Goal: Information Seeking & Learning: Learn about a topic

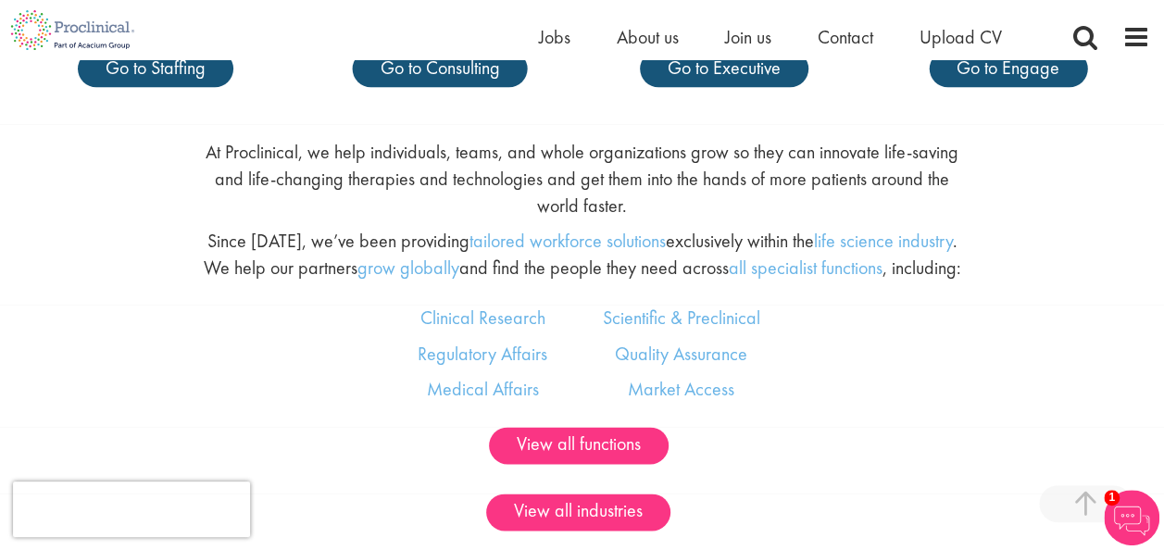
scroll to position [1019, 0]
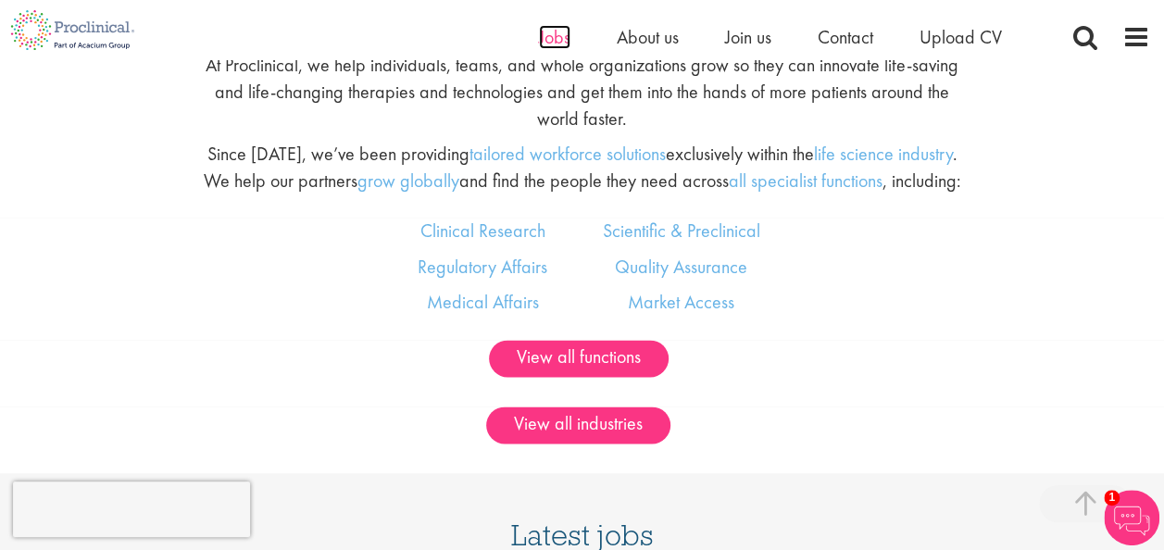
click at [544, 31] on span "Jobs" at bounding box center [554, 37] width 31 height 24
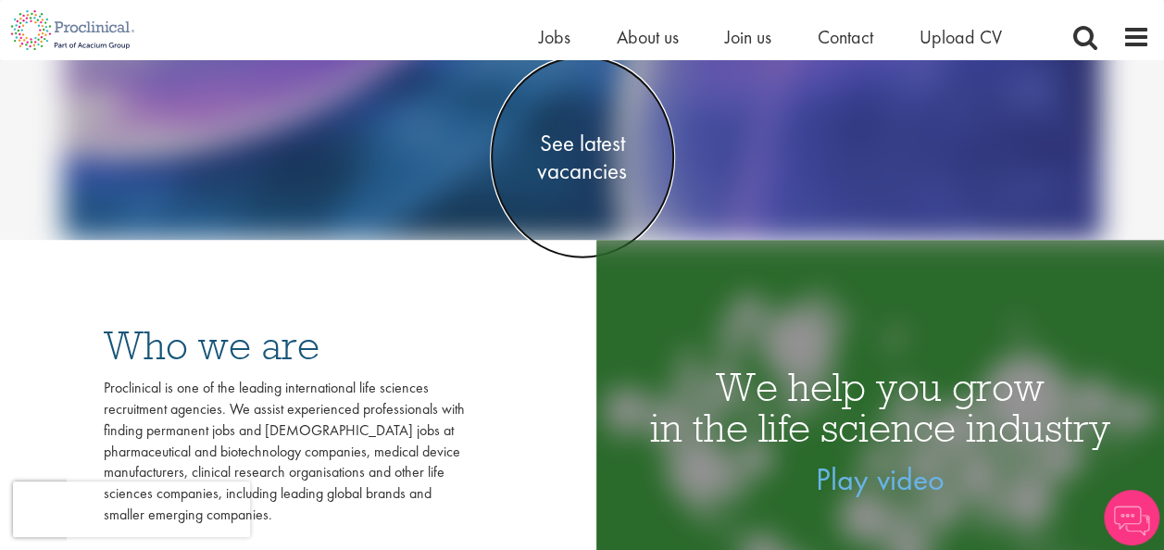
click at [561, 176] on span "See latest vacancies" at bounding box center [582, 157] width 185 height 56
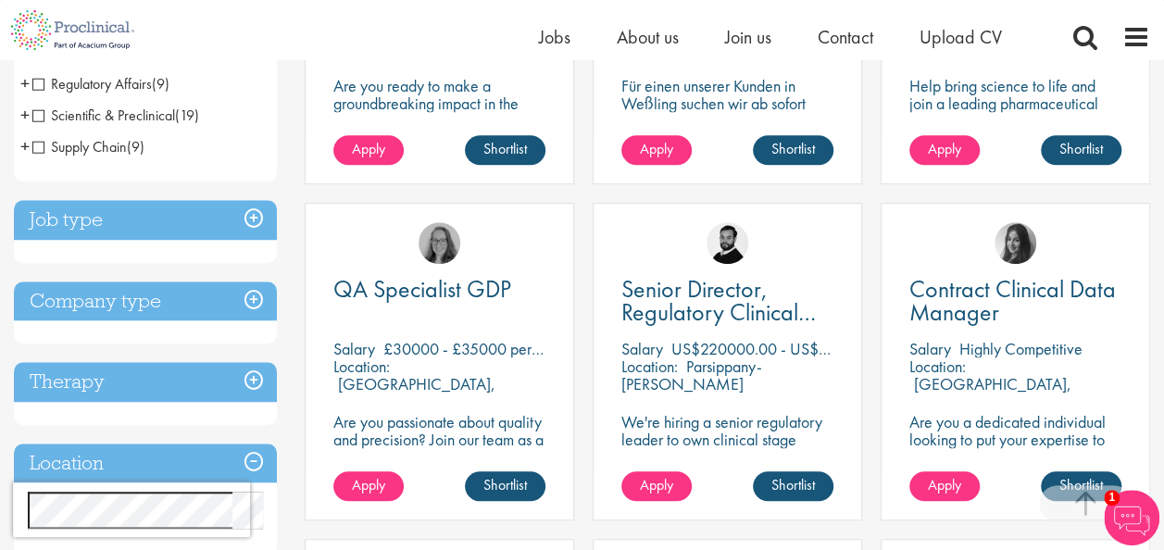
scroll to position [556, 0]
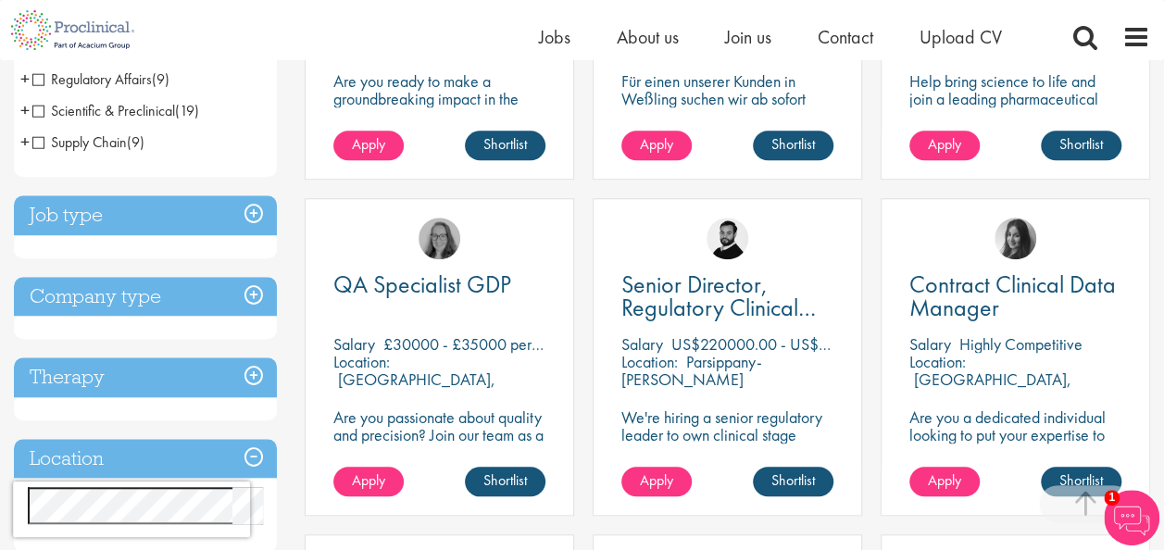
click at [256, 217] on h3 "Job type" at bounding box center [145, 215] width 263 height 40
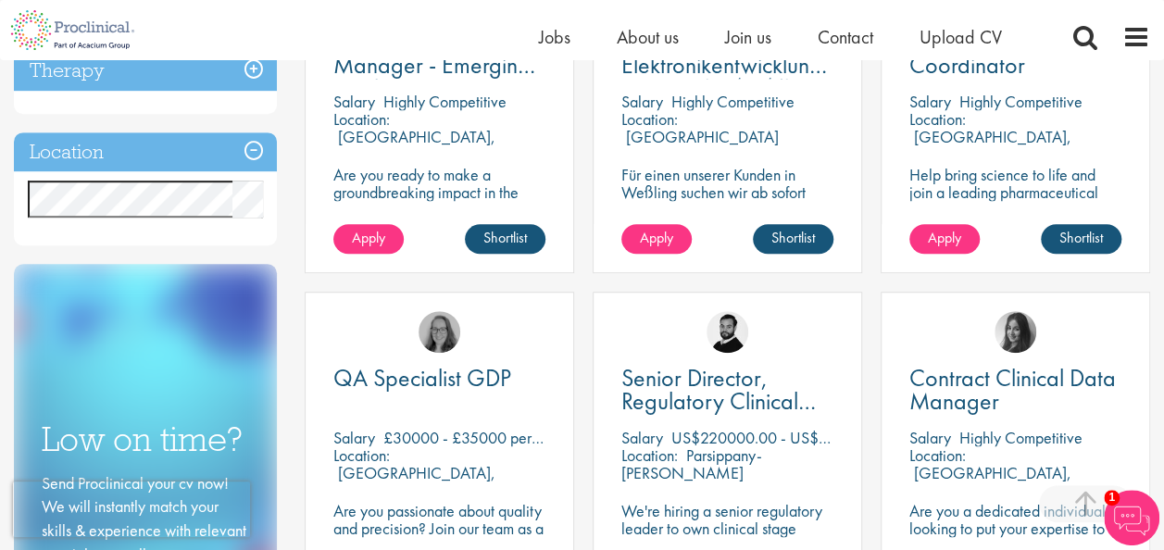
scroll to position [369, 0]
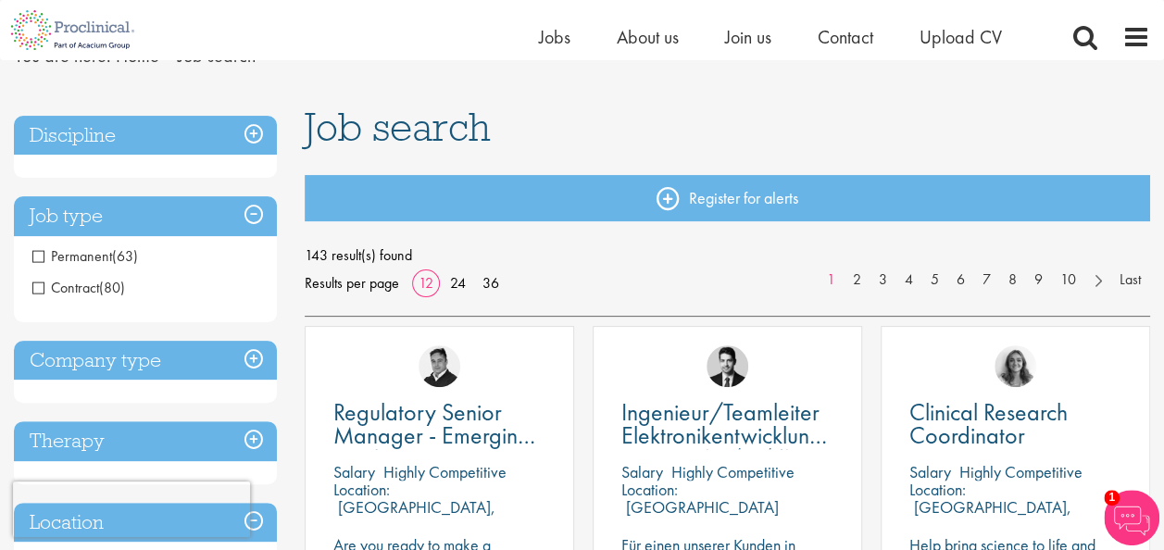
scroll to position [0, 0]
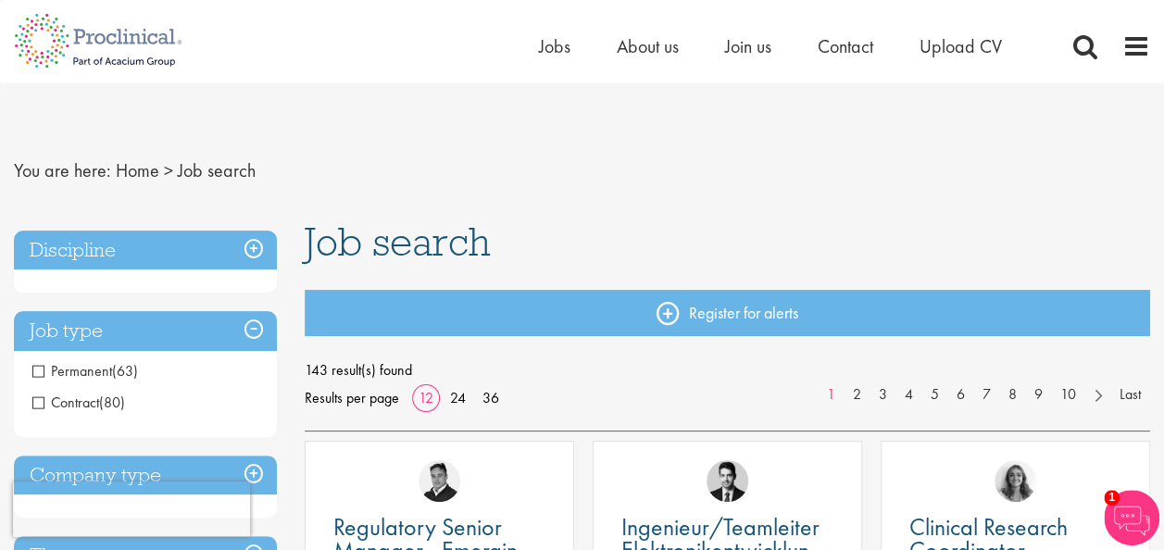
click at [35, 369] on span "Permanent" at bounding box center [72, 370] width 80 height 19
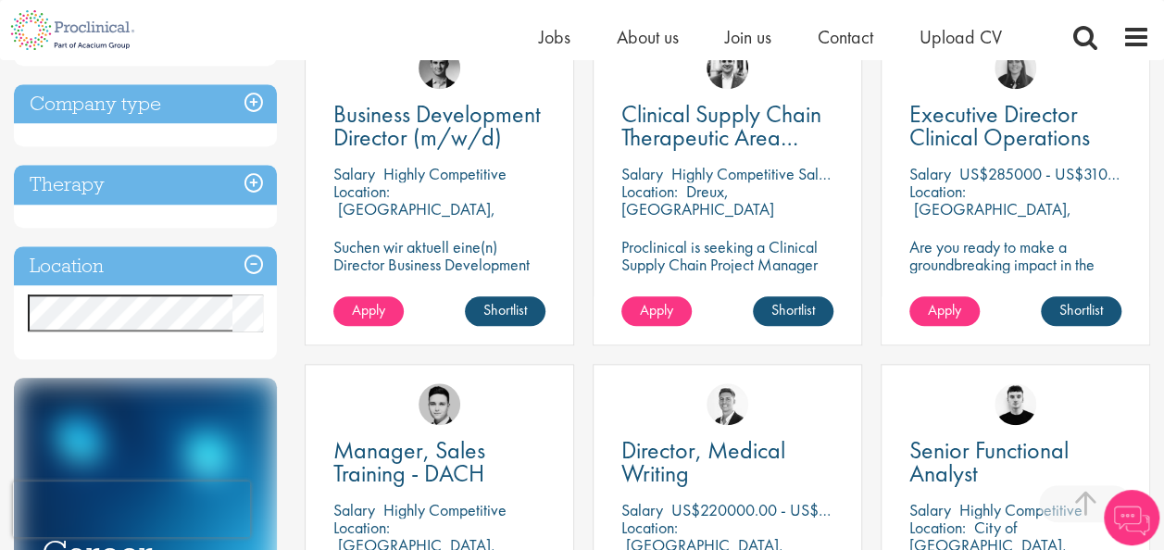
scroll to position [741, 0]
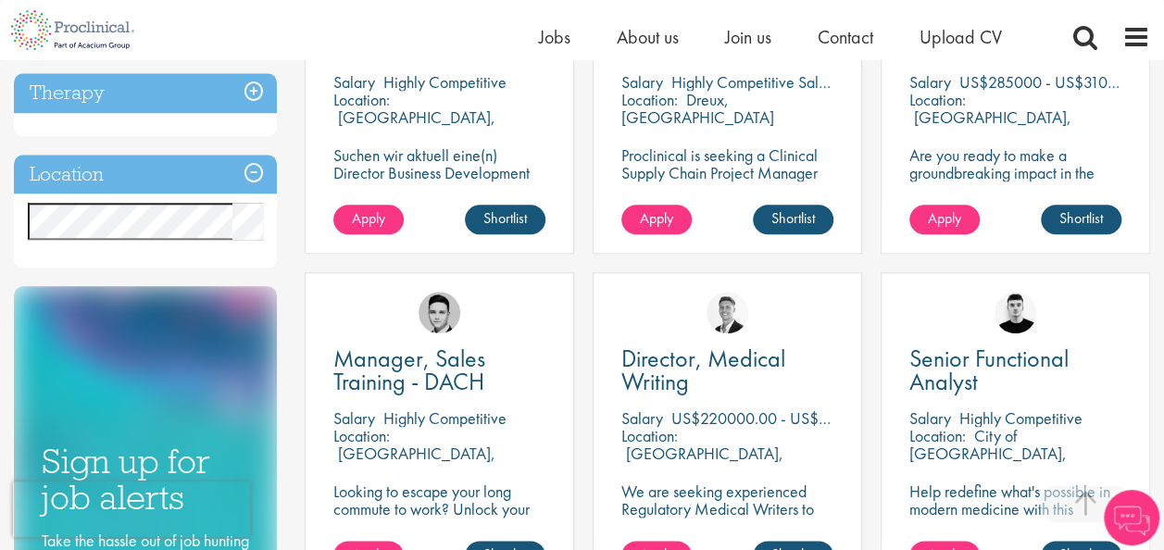
scroll to position [833, 0]
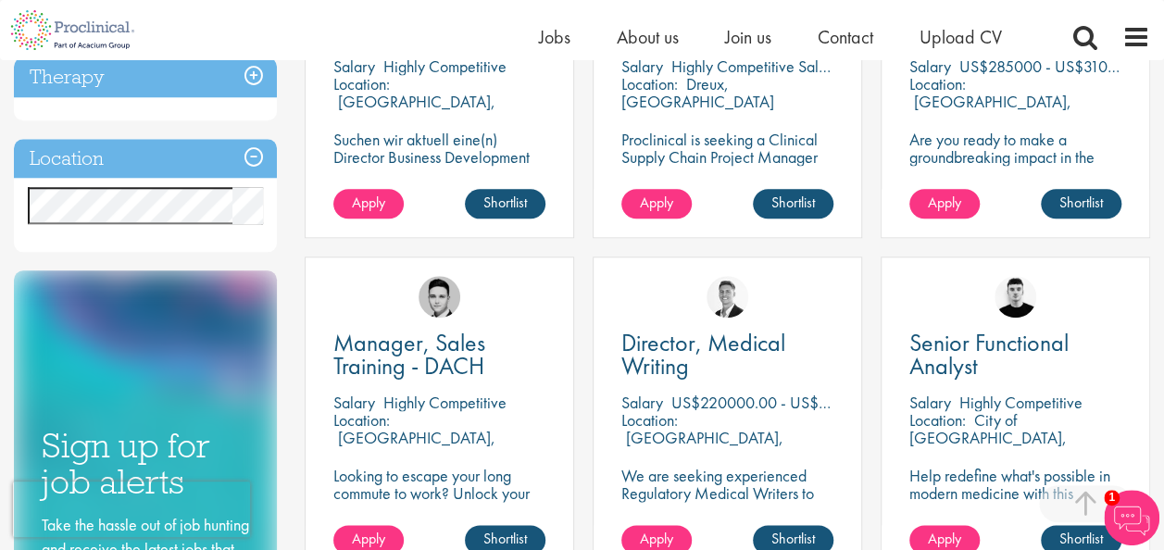
click at [217, 253] on div "Location Specified location Miles" at bounding box center [145, 196] width 263 height 114
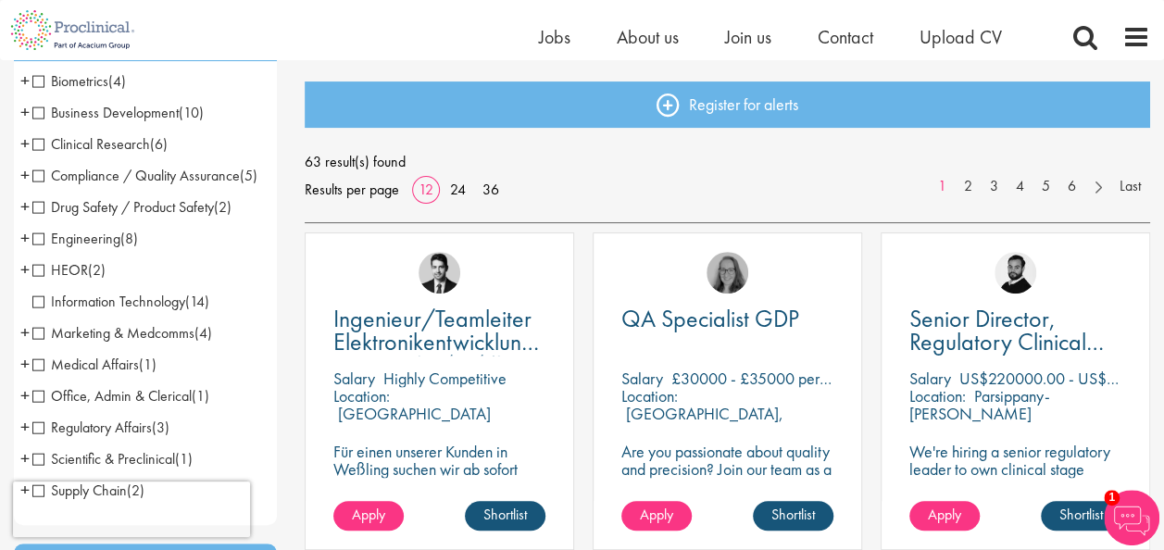
scroll to position [93, 0]
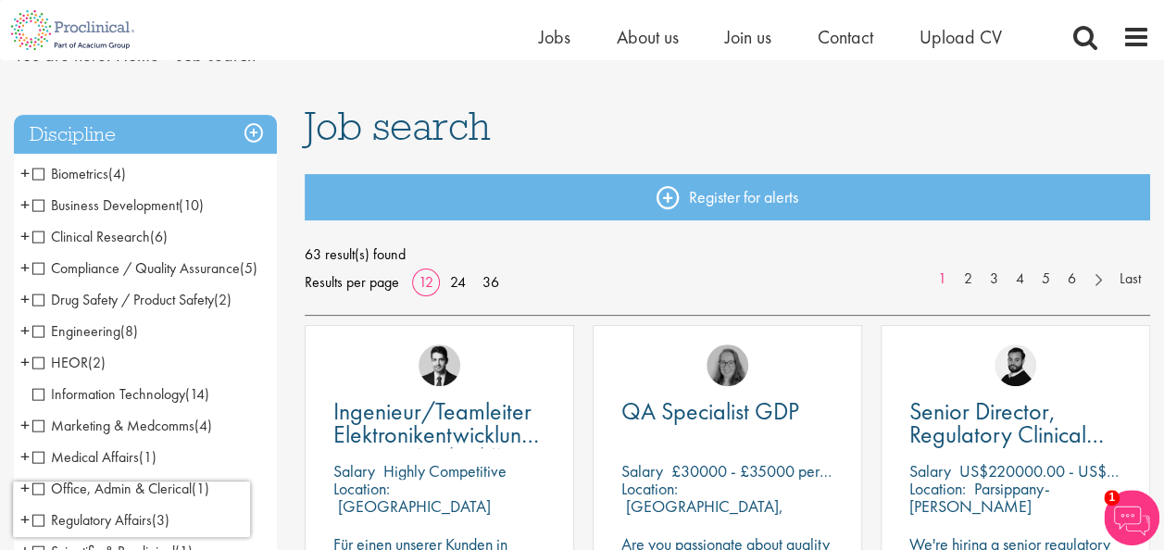
click at [41, 237] on span "Clinical Research" at bounding box center [91, 236] width 118 height 19
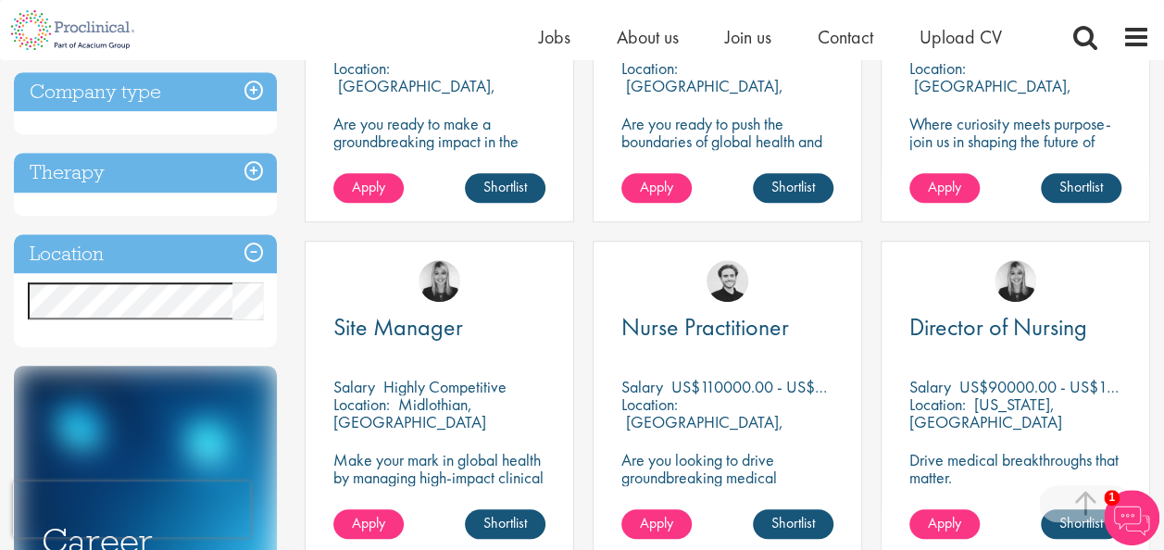
scroll to position [556, 0]
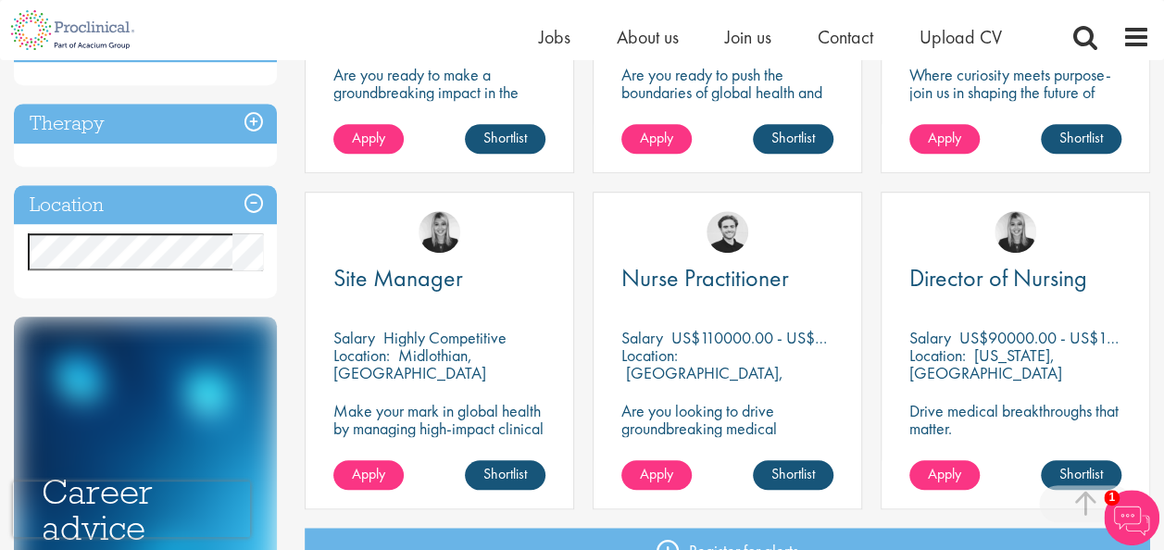
click at [248, 198] on h3 "Location" at bounding box center [145, 205] width 263 height 40
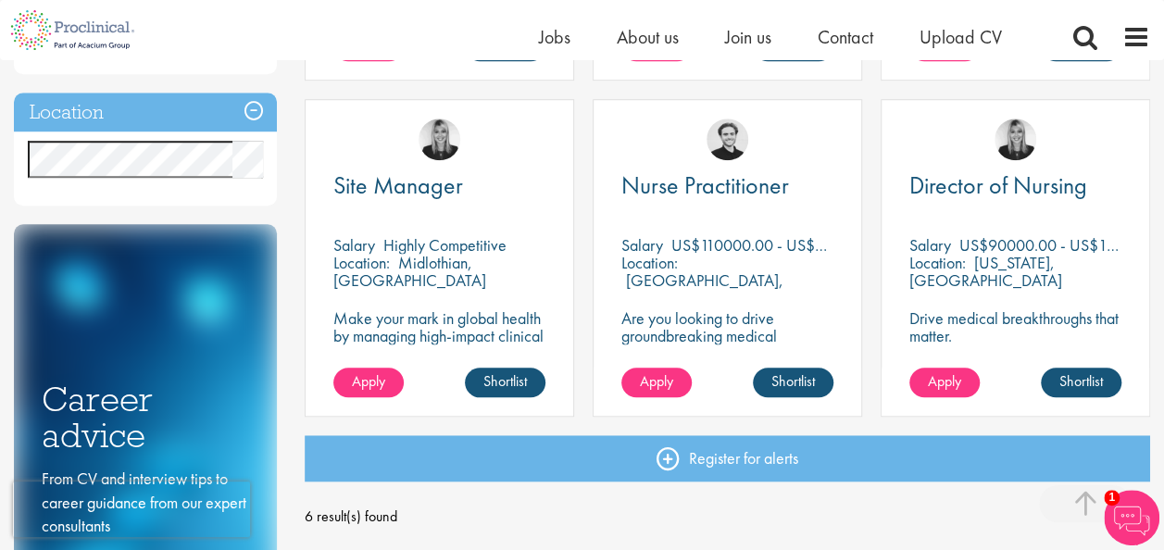
click at [189, 187] on div "Location Specified location Miles" at bounding box center [145, 150] width 263 height 114
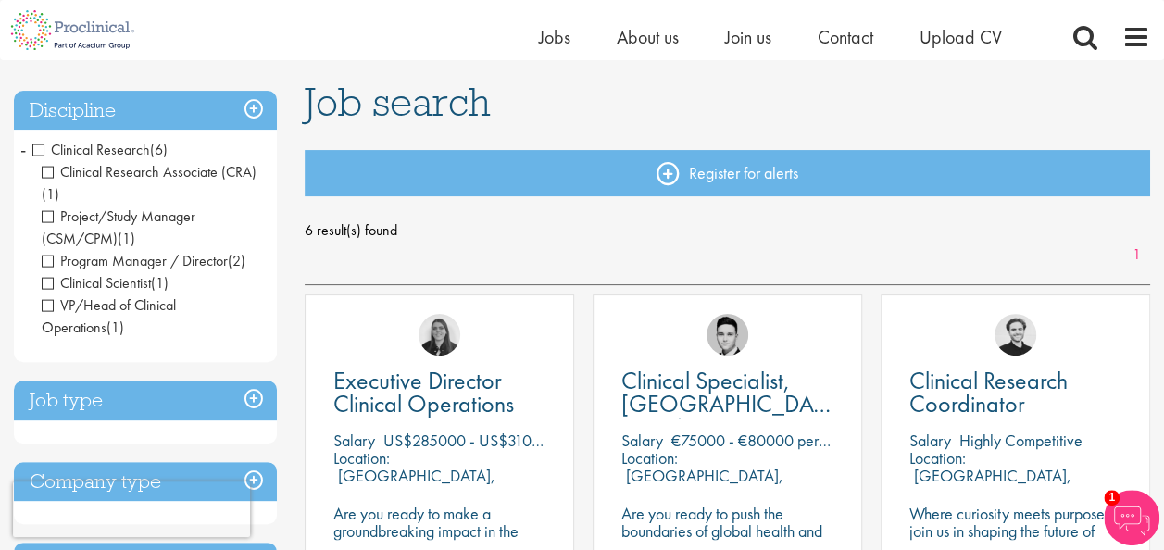
scroll to position [93, 0]
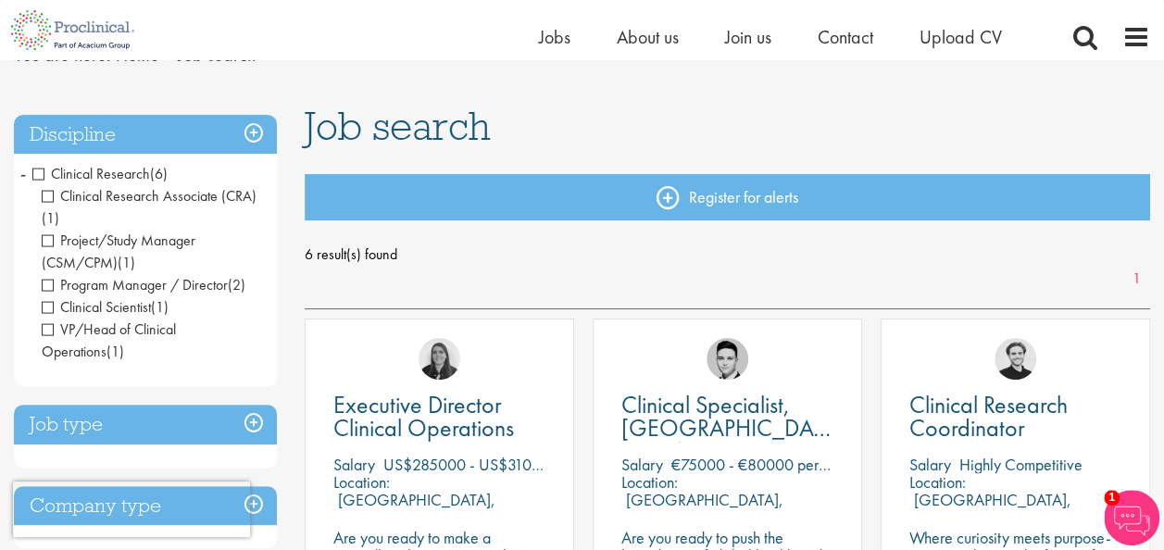
click at [97, 177] on span "Clinical Research" at bounding box center [91, 173] width 118 height 19
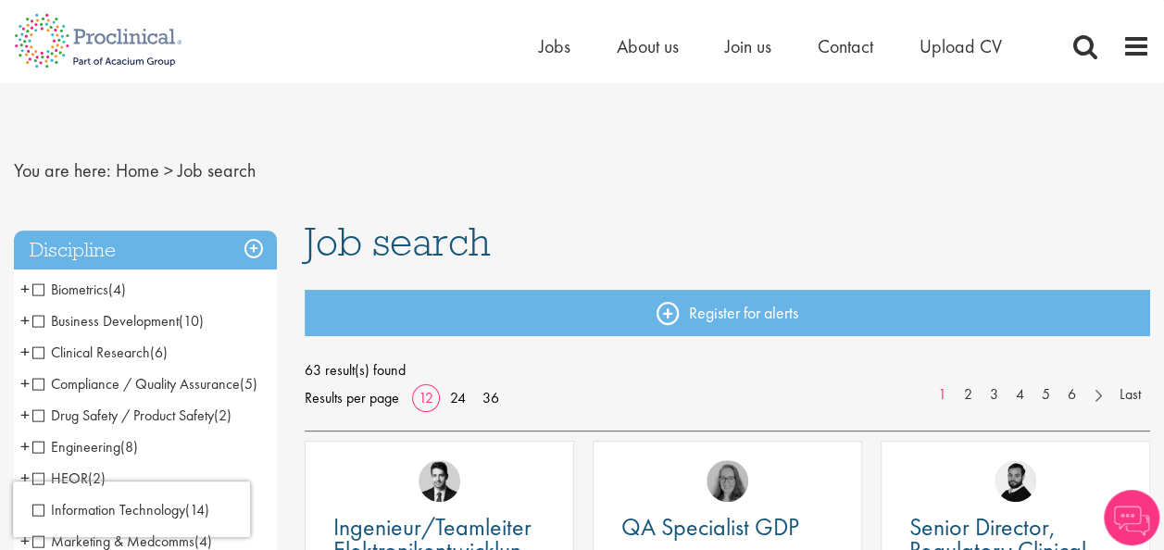
click at [111, 318] on span "Business Development" at bounding box center [105, 320] width 146 height 19
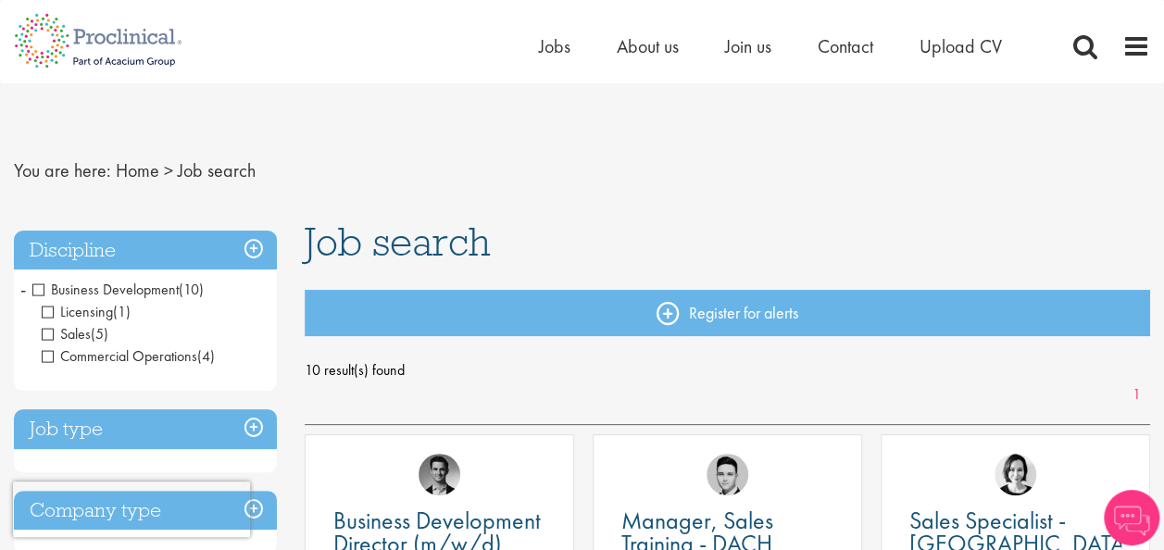
click at [74, 331] on span "Sales" at bounding box center [66, 333] width 49 height 19
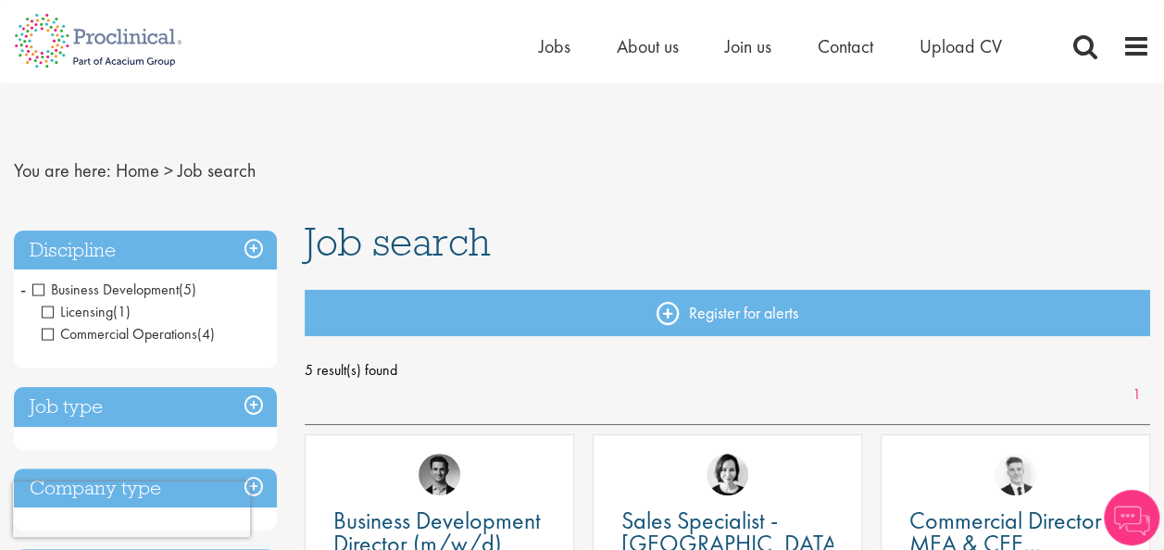
click at [78, 308] on span "Licensing" at bounding box center [77, 311] width 71 height 19
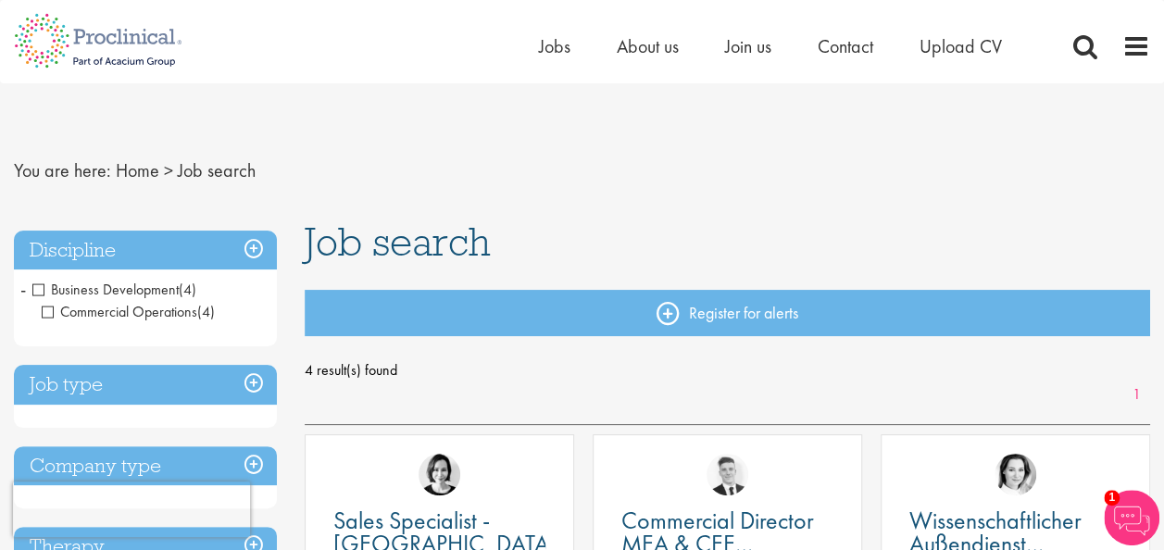
click at [141, 307] on span "Commercial Operations" at bounding box center [120, 311] width 156 height 19
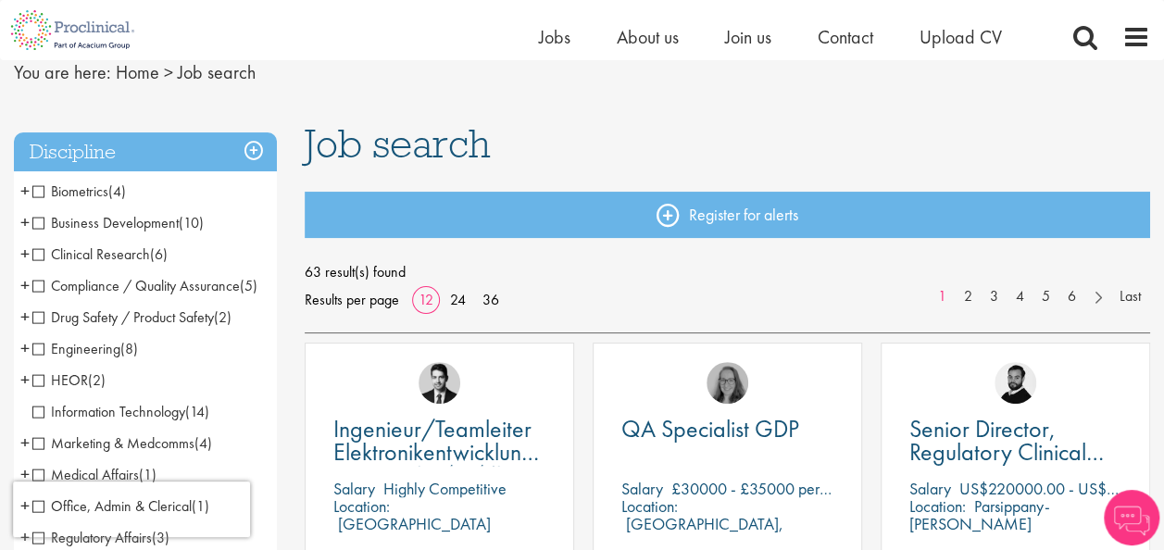
scroll to position [185, 0]
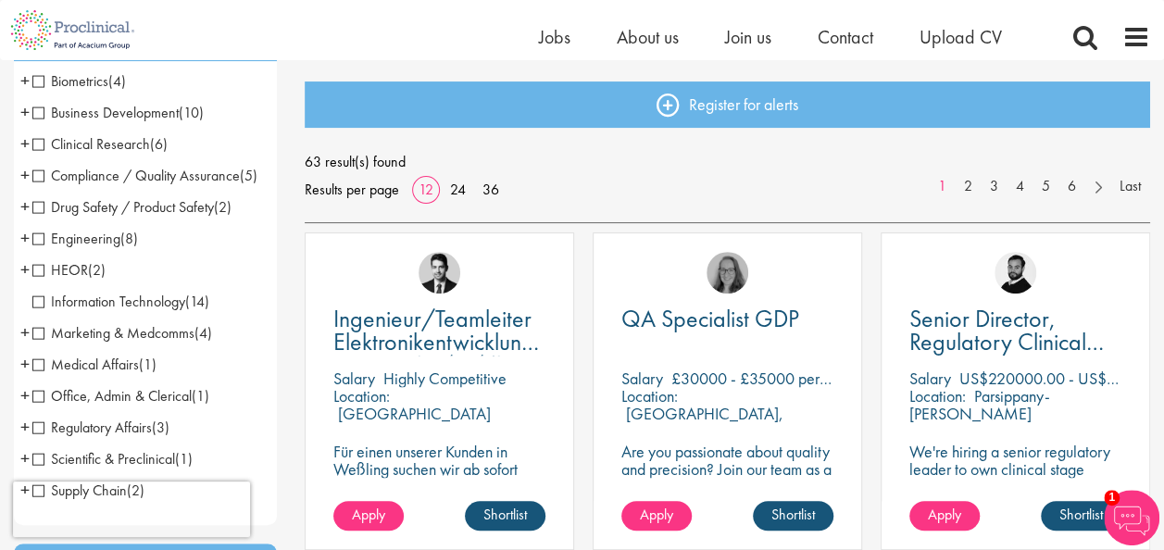
click at [42, 280] on span "HEOR" at bounding box center [60, 269] width 56 height 19
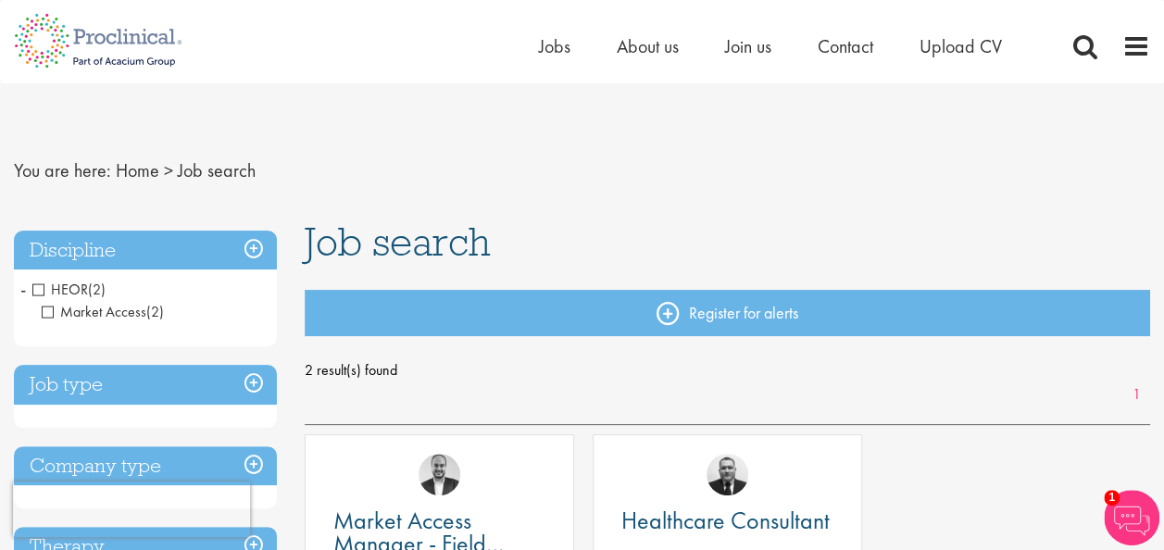
click at [40, 287] on span "HEOR" at bounding box center [60, 289] width 56 height 19
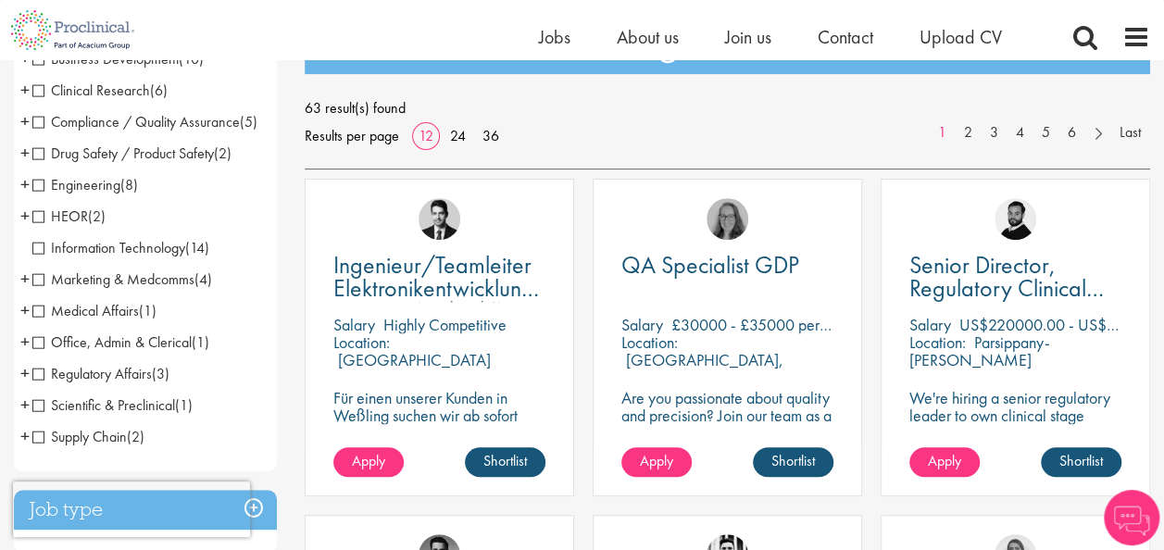
scroll to position [278, 0]
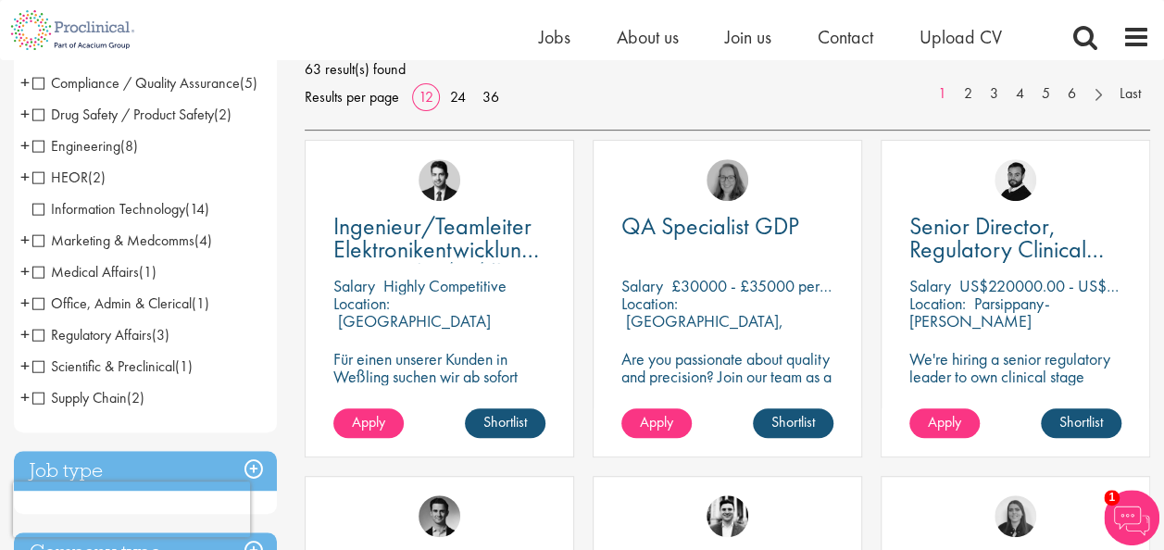
click at [38, 281] on span "Medical Affairs" at bounding box center [85, 271] width 106 height 19
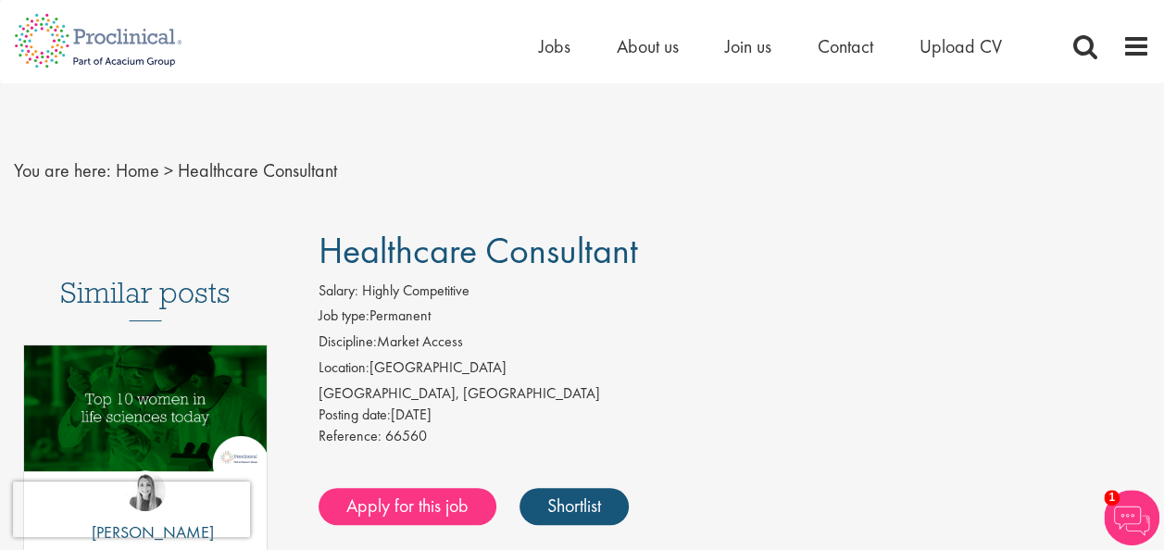
drag, startPoint x: 317, startPoint y: 339, endPoint x: 473, endPoint y: 344, distance: 156.6
click at [473, 344] on div "Salary: Highly Competitive Job type: Permanent Discipline: Market Access Locati…" at bounding box center [734, 366] width 859 height 171
drag, startPoint x: 473, startPoint y: 344, endPoint x: 496, endPoint y: 369, distance: 34.1
click at [496, 369] on li "Location: United States" at bounding box center [734, 370] width 831 height 26
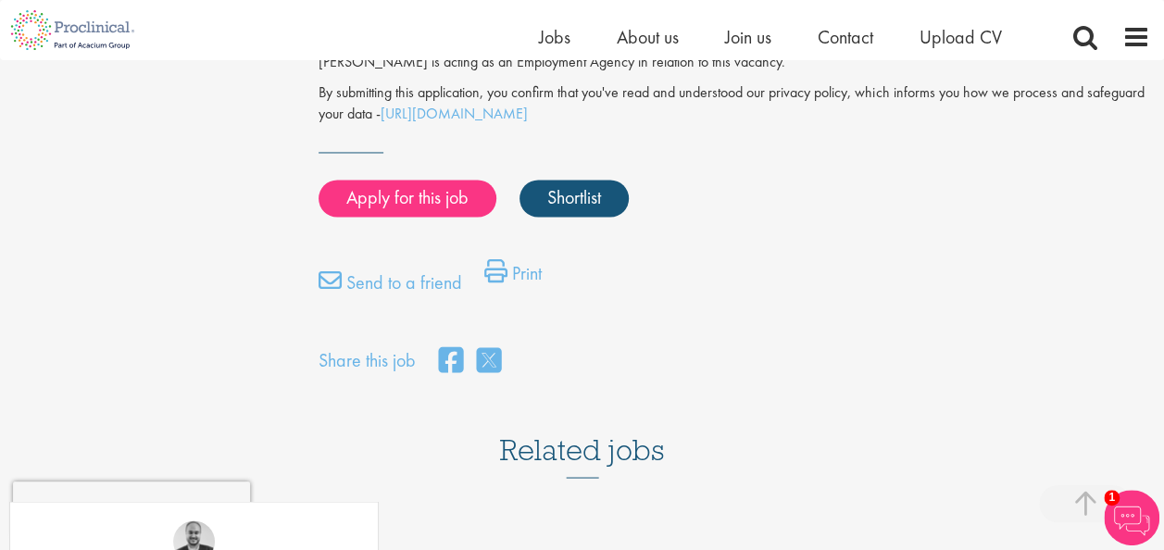
scroll to position [1574, 0]
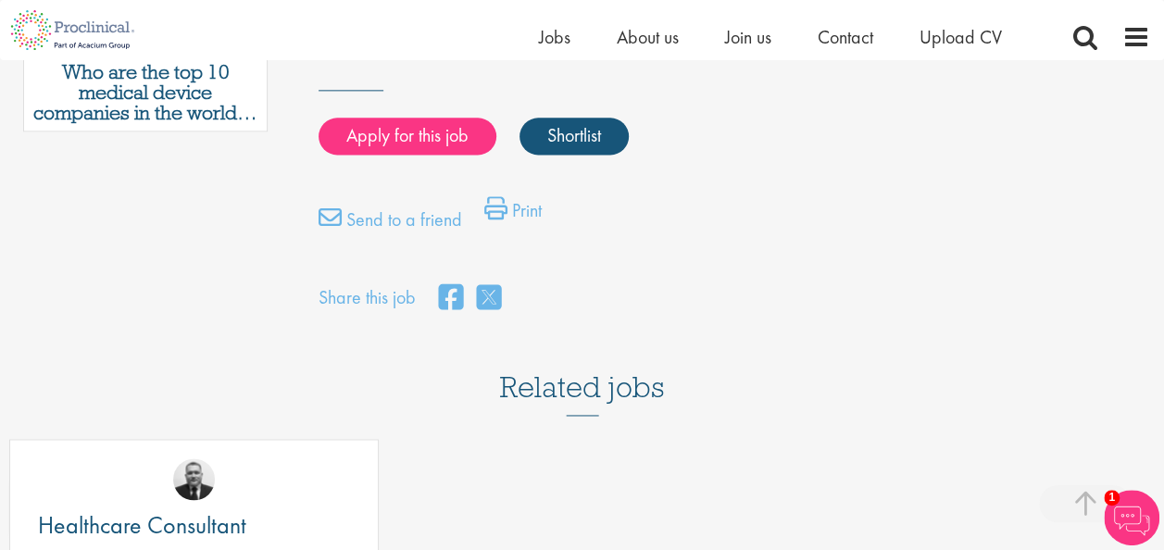
scroll to position [1204, 0]
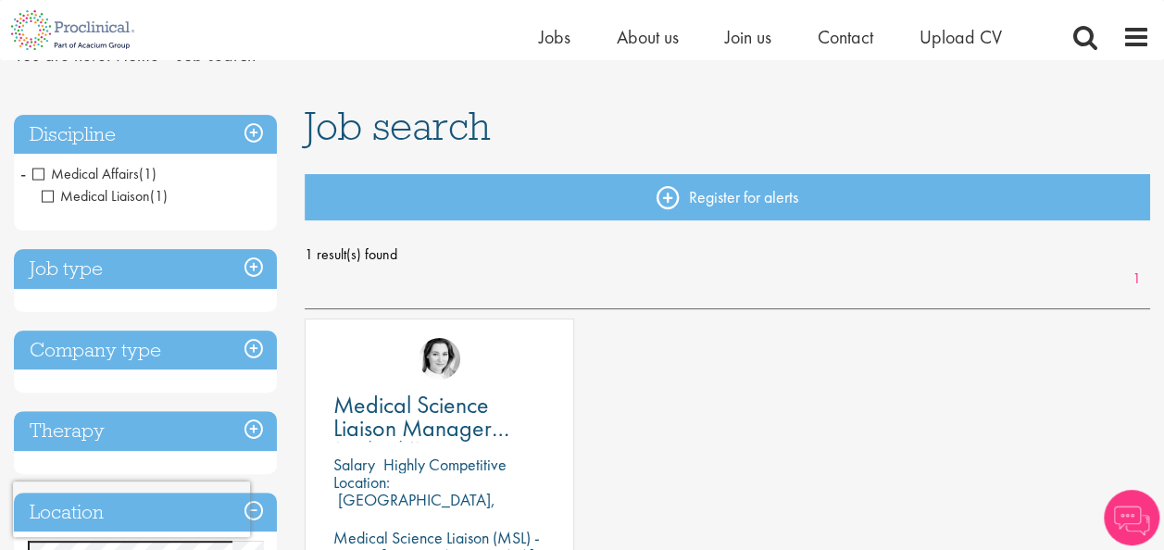
click at [98, 196] on span "Medical Liaison" at bounding box center [96, 195] width 108 height 19
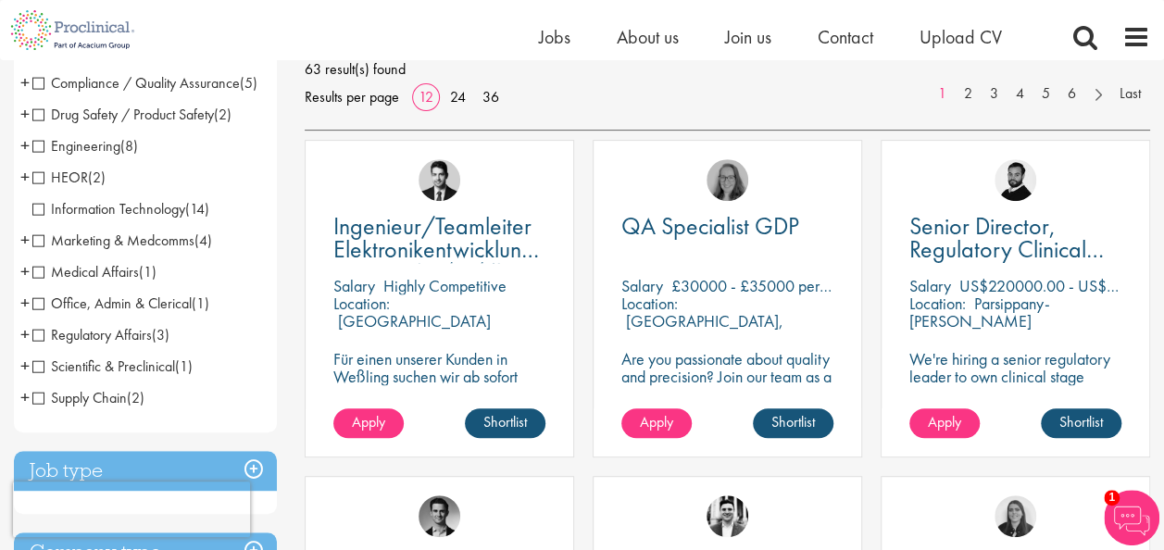
click at [39, 376] on span "Scientific & Preclinical" at bounding box center [103, 365] width 143 height 19
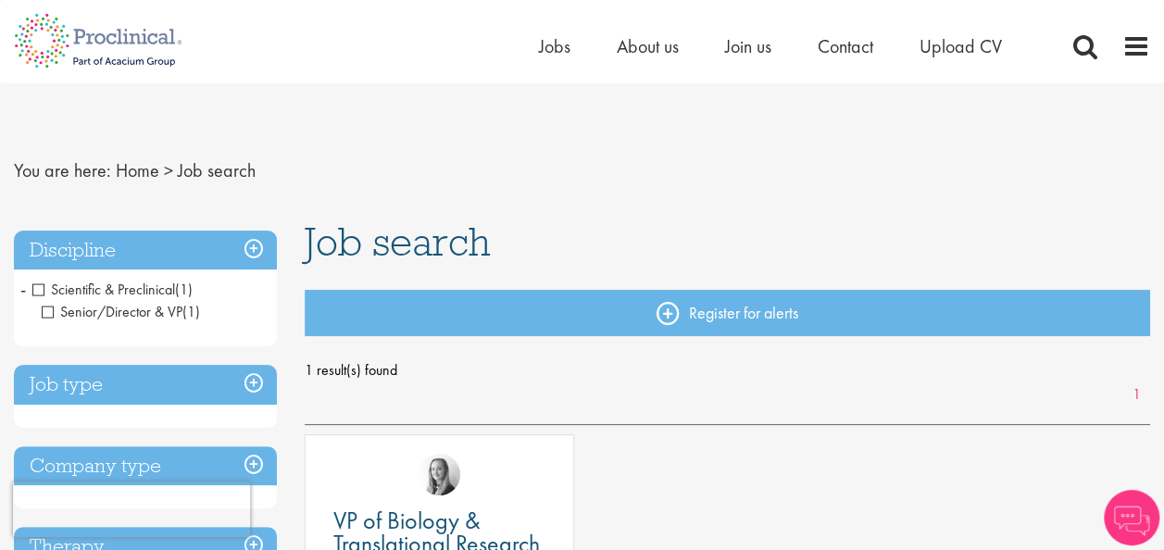
click at [84, 304] on span "Senior/Director & VP" at bounding box center [112, 311] width 141 height 19
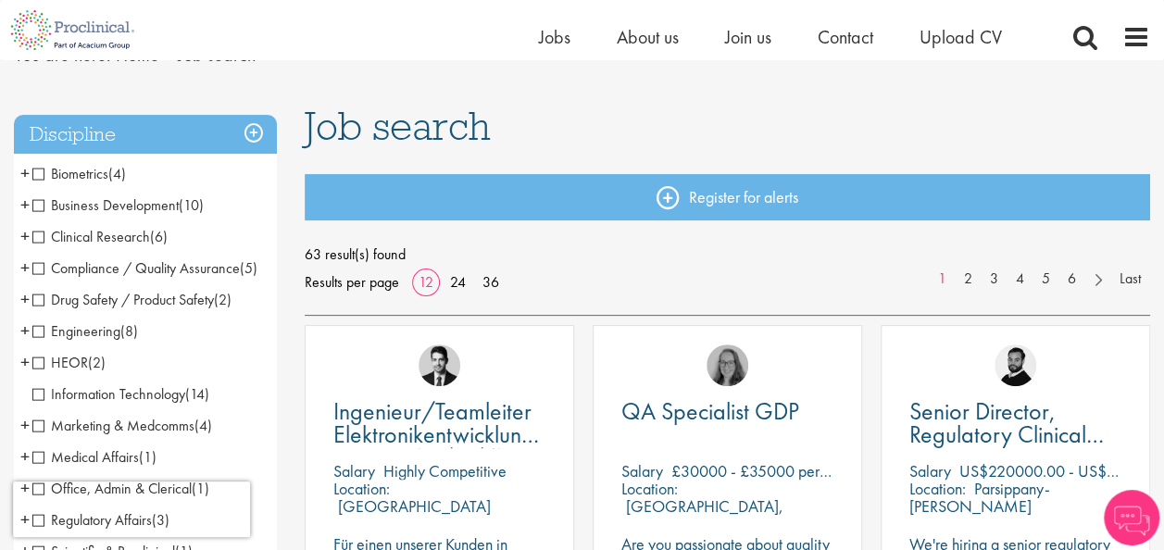
scroll to position [185, 0]
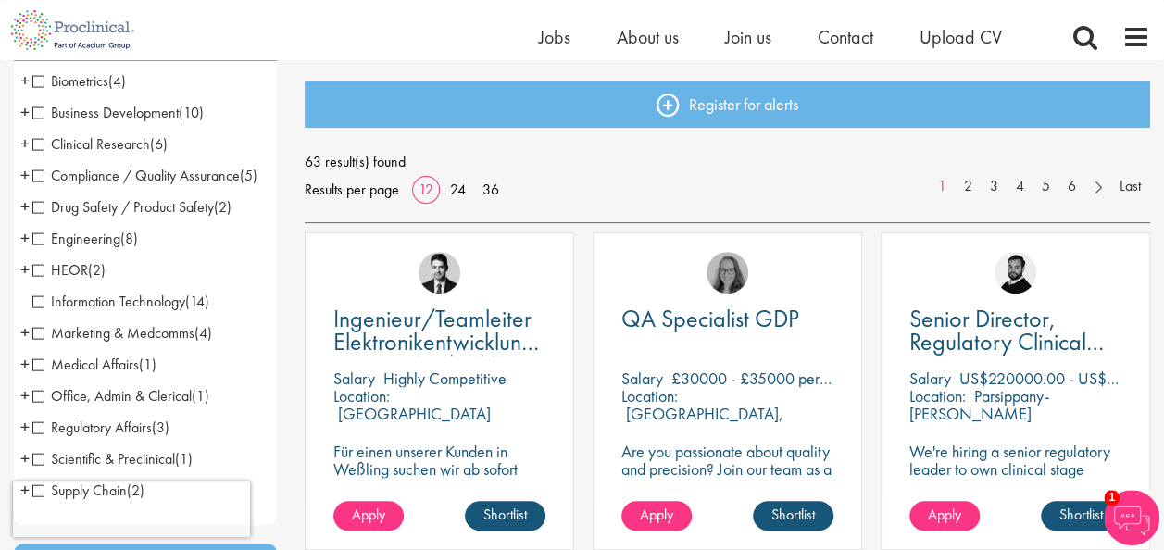
click at [163, 311] on span "Information Technology" at bounding box center [108, 301] width 153 height 19
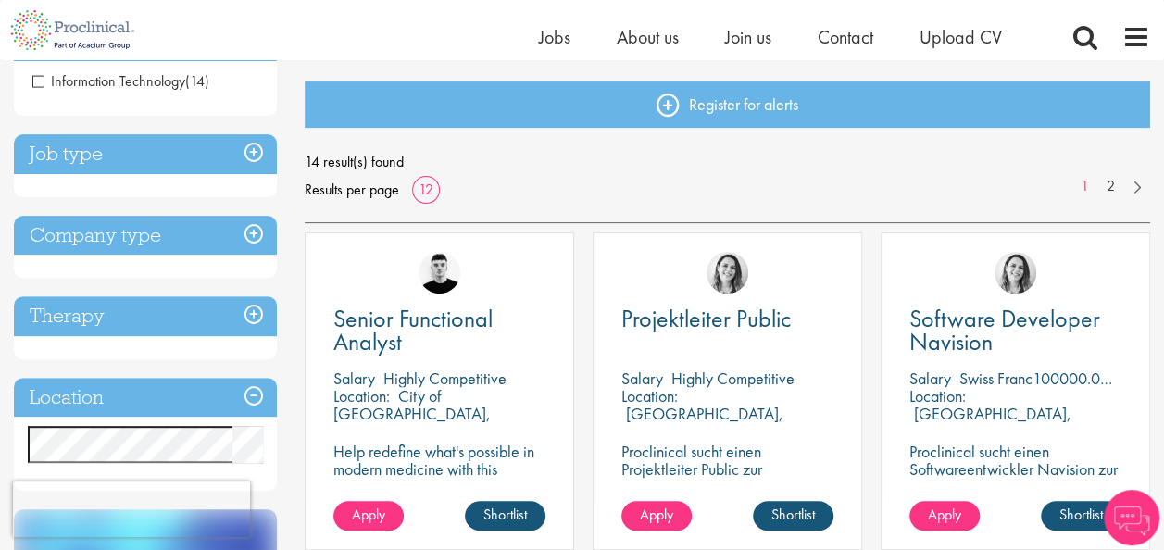
click at [583, 337] on div "Projektleiter Public Salary Highly Competitive Location: Biel, Schweiz Proclini…" at bounding box center [727, 400] width 288 height 336
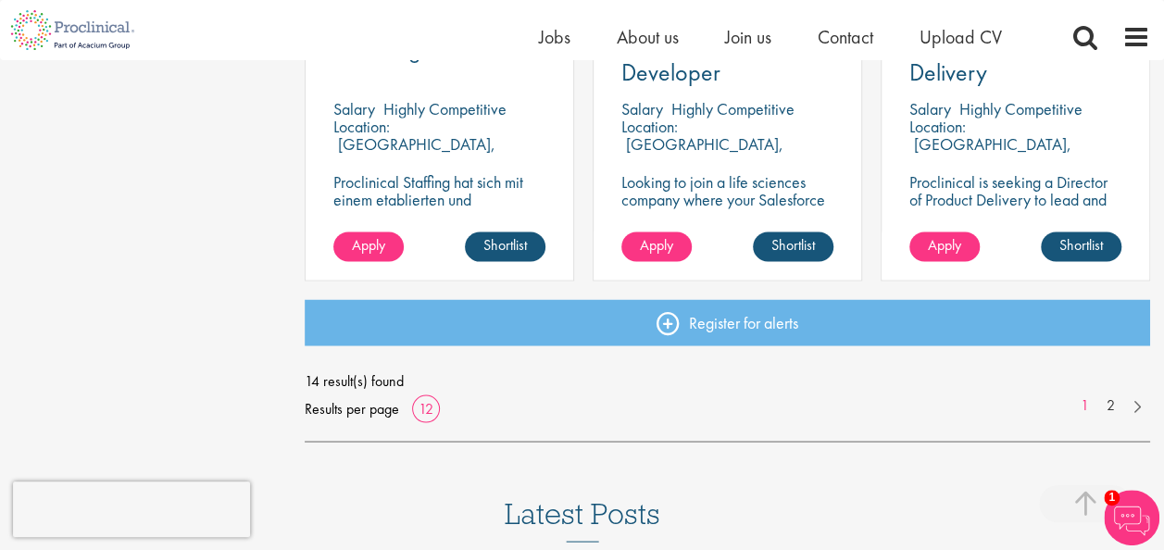
scroll to position [1481, 0]
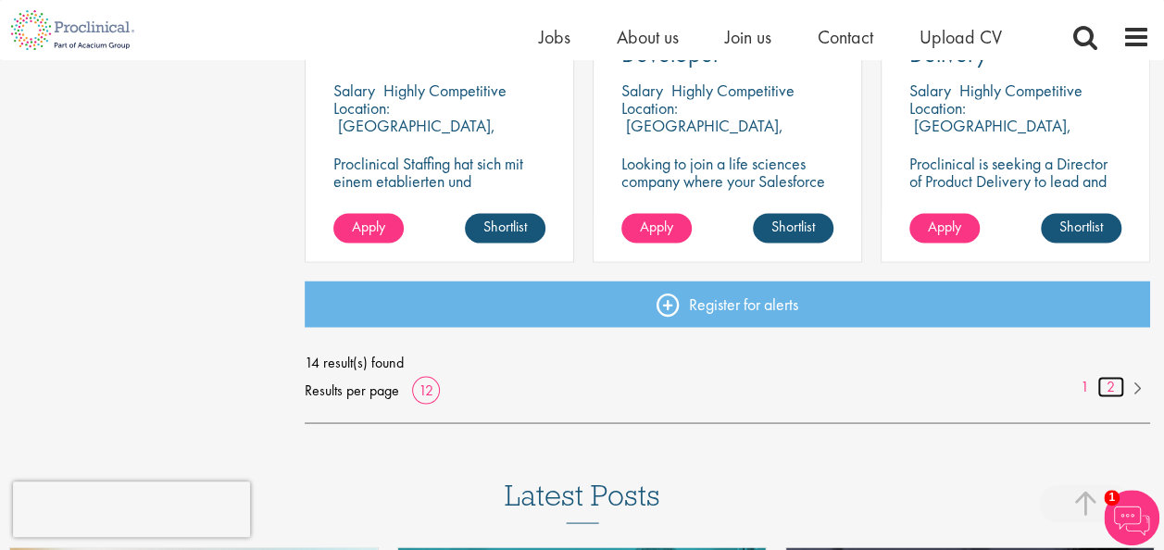
click at [1105, 383] on link "2" at bounding box center [1110, 386] width 27 height 21
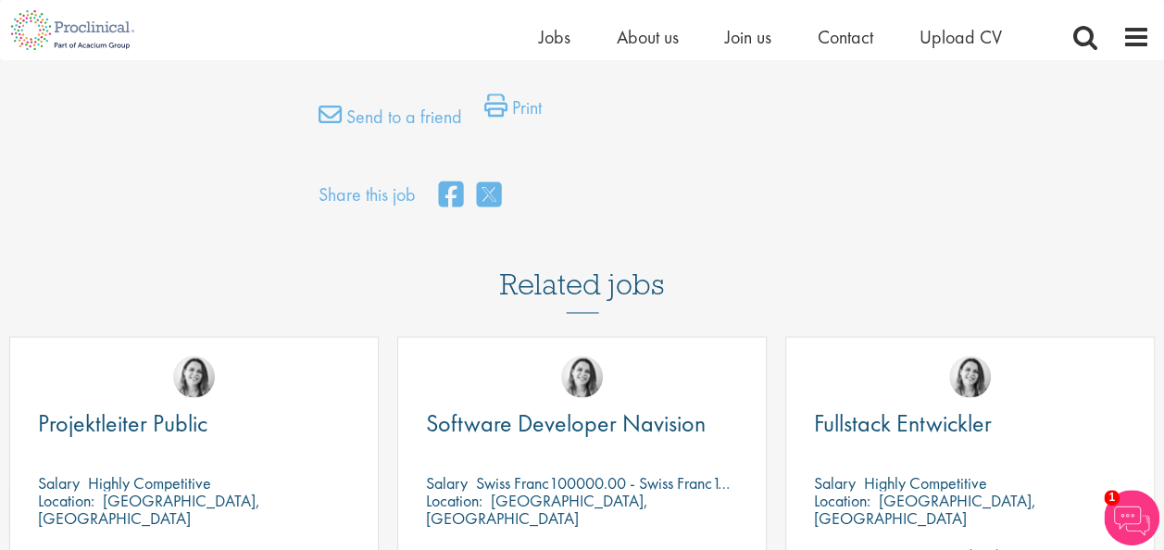
scroll to position [1389, 0]
